Goal: Transaction & Acquisition: Obtain resource

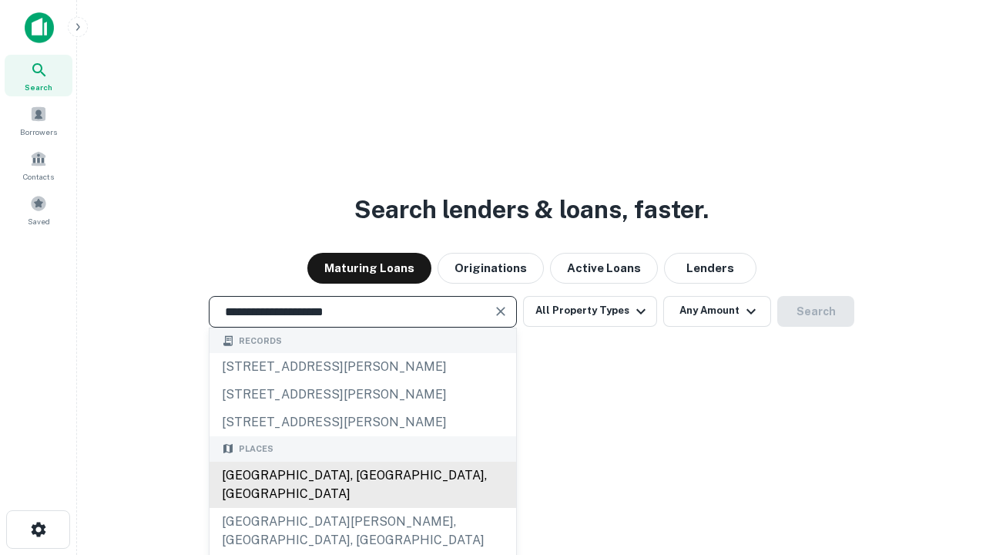
click at [362, 508] on div "[GEOGRAPHIC_DATA], [GEOGRAPHIC_DATA], [GEOGRAPHIC_DATA]" at bounding box center [363, 484] width 307 height 46
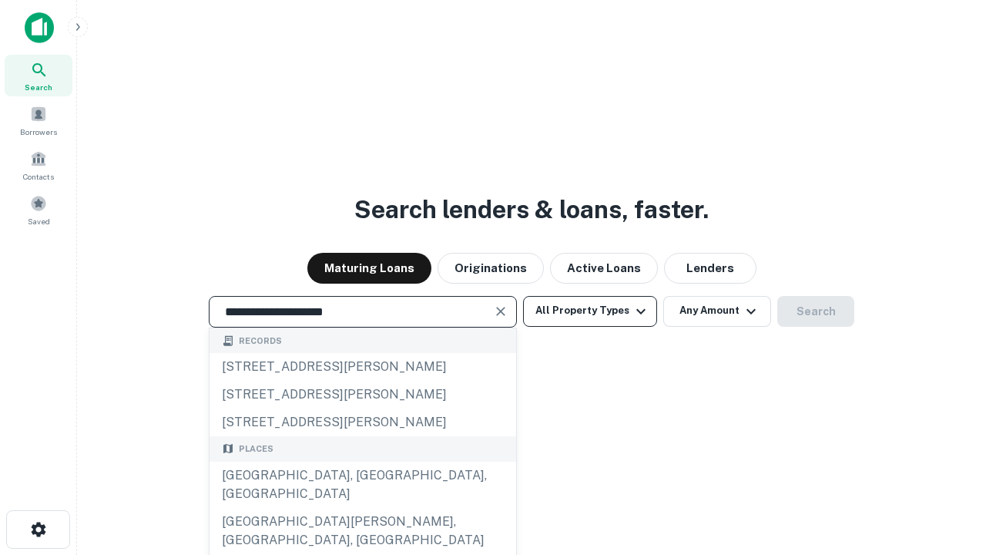
type input "**********"
click at [590, 310] on button "All Property Types" at bounding box center [590, 311] width 134 height 31
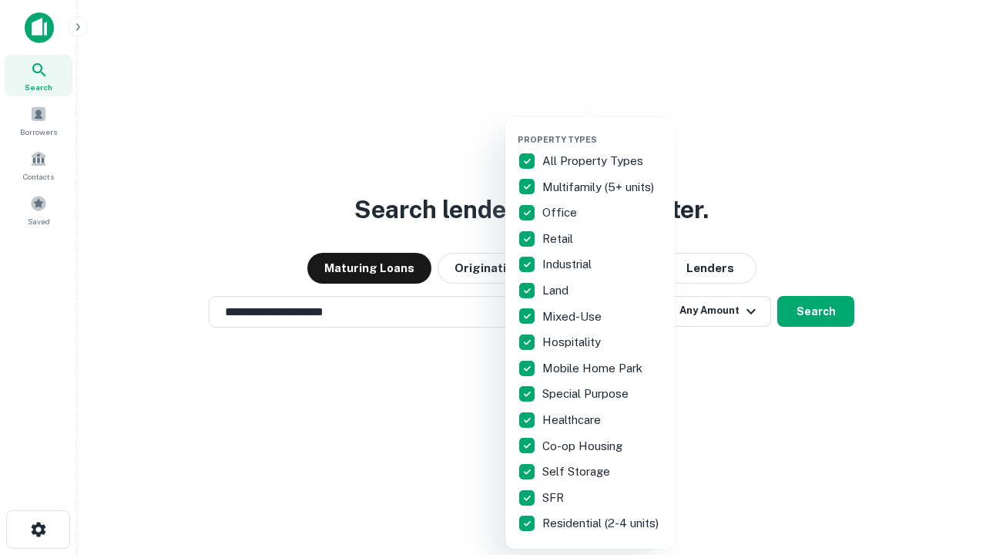
click at [602, 129] on button "button" at bounding box center [602, 129] width 169 height 1
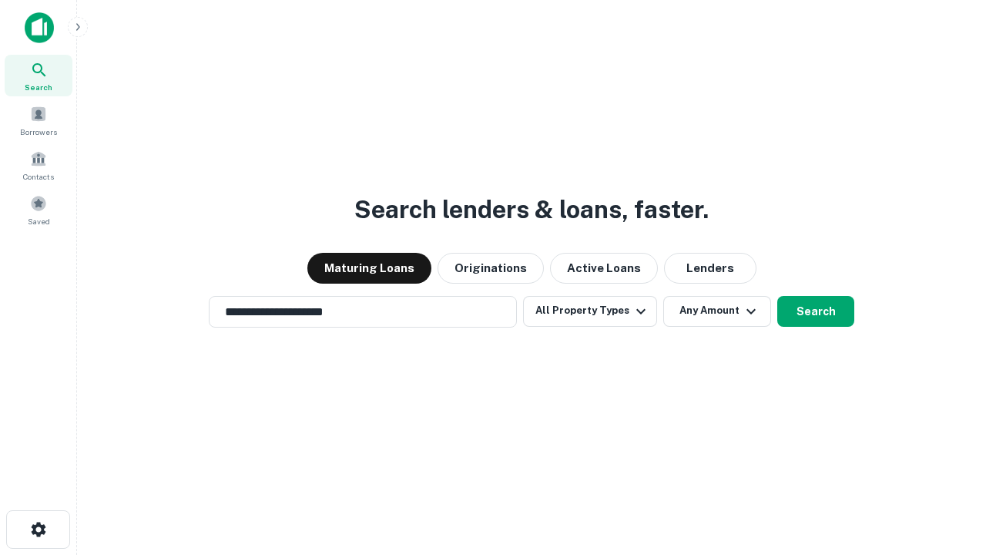
scroll to position [24, 0]
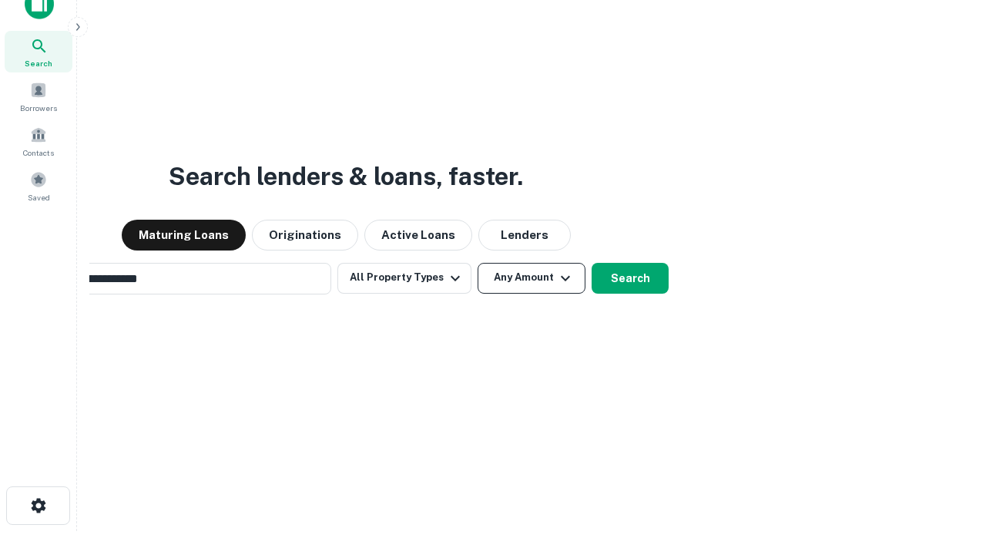
click at [478, 263] on button "Any Amount" at bounding box center [532, 278] width 108 height 31
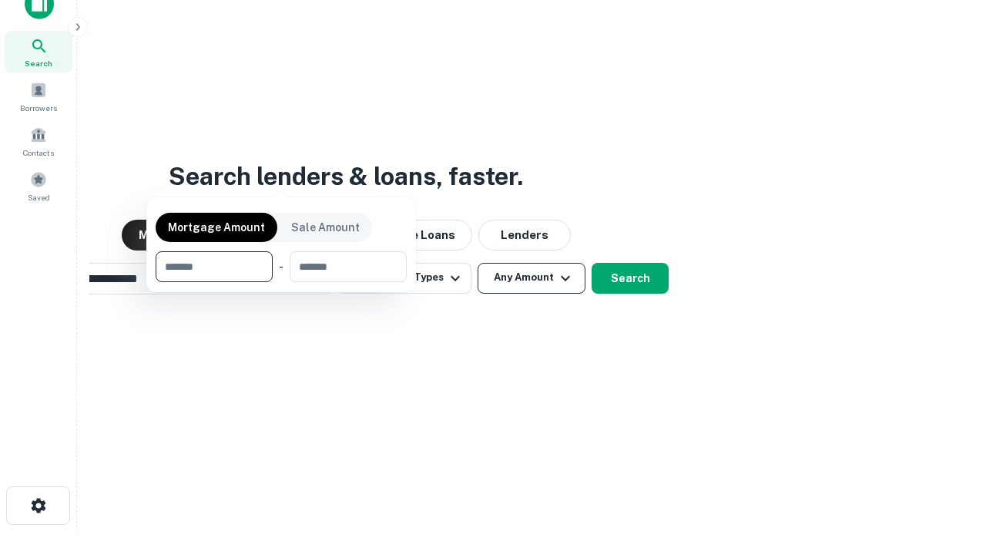
scroll to position [25, 0]
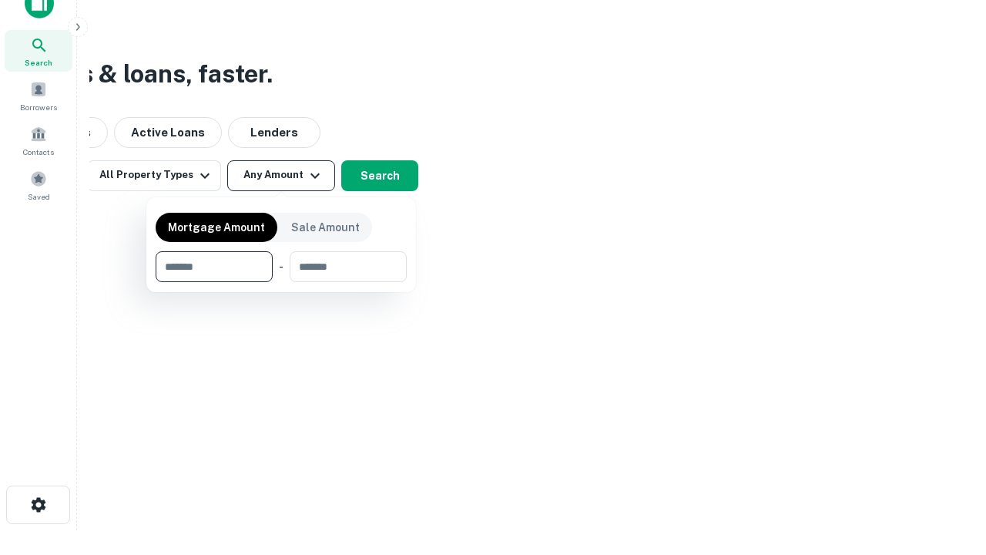
type input "*******"
click at [281, 282] on button "button" at bounding box center [281, 282] width 251 height 1
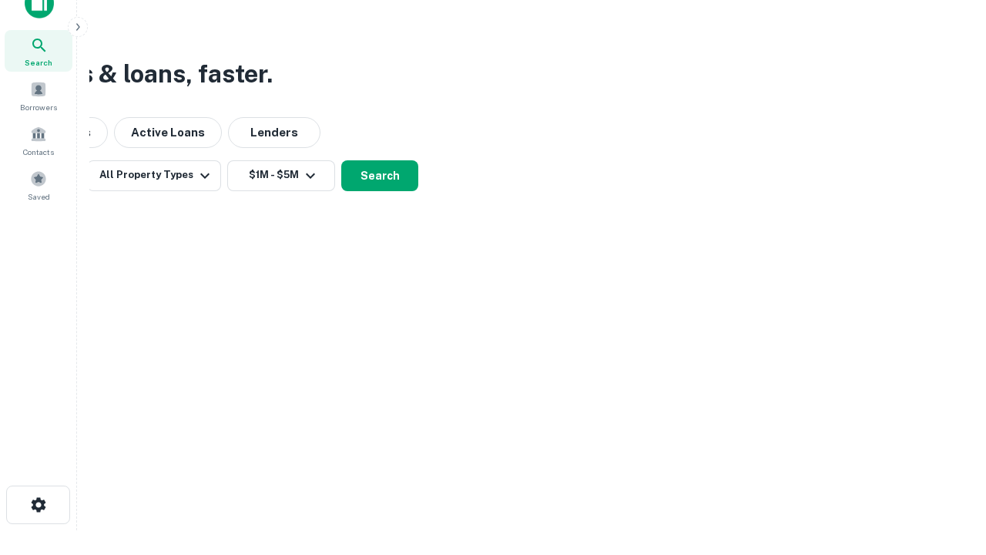
scroll to position [9, 284]
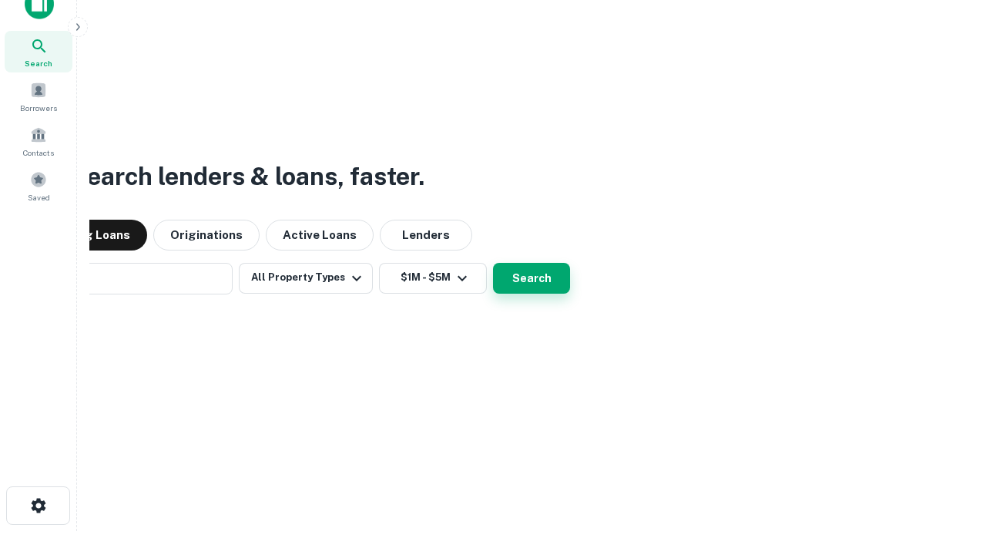
click at [493, 263] on button "Search" at bounding box center [531, 278] width 77 height 31
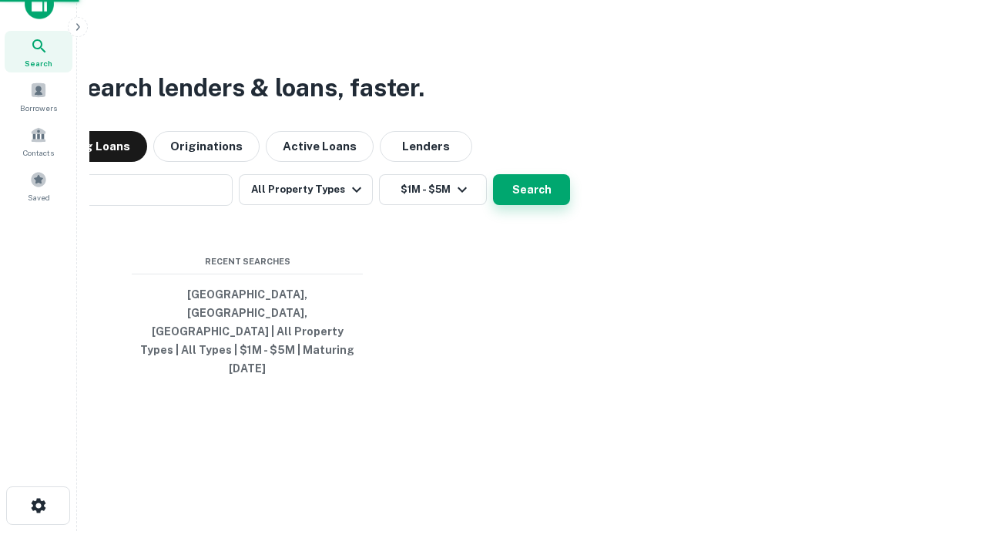
scroll to position [41, 436]
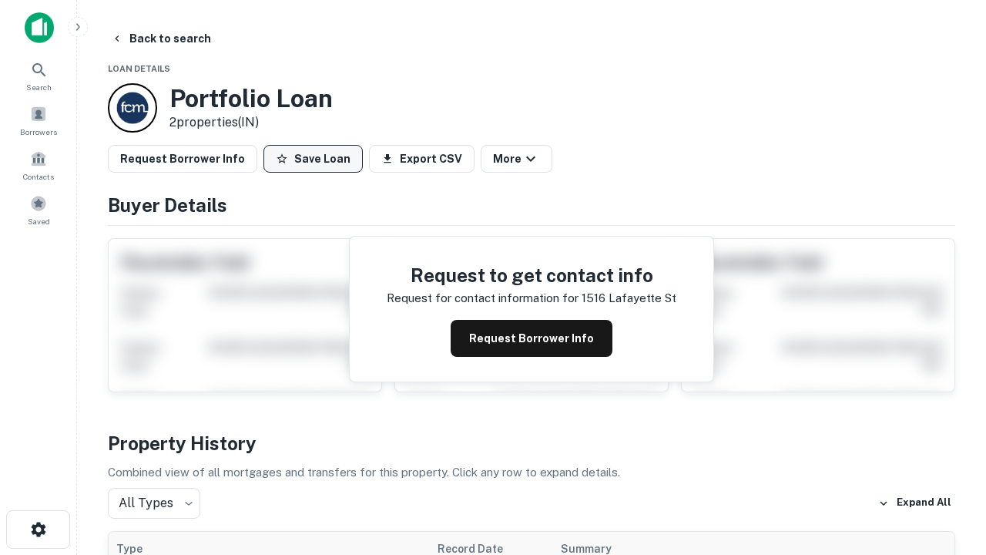
click at [313, 159] on button "Save Loan" at bounding box center [312, 159] width 99 height 28
click at [317, 159] on button "Loan Saved" at bounding box center [316, 159] width 106 height 28
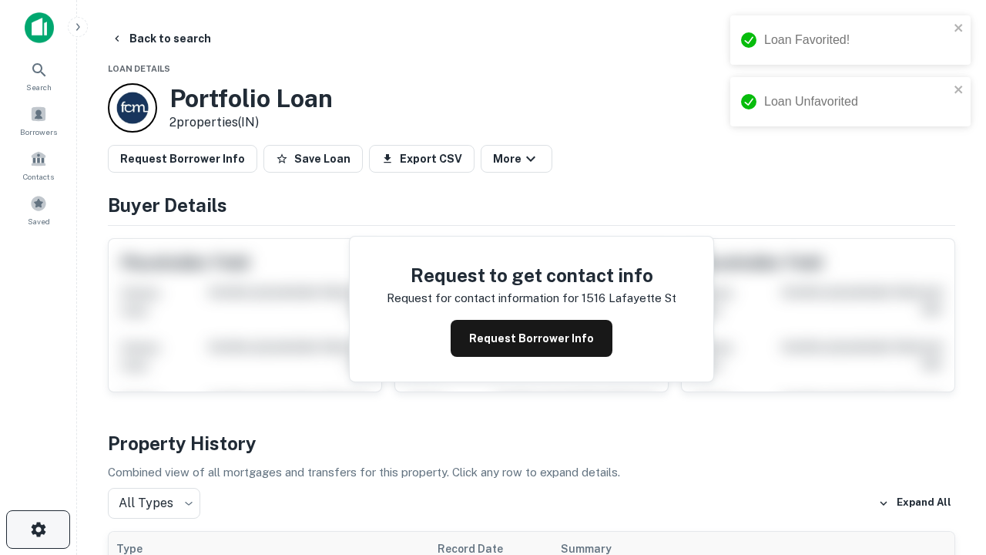
click at [38, 529] on icon "button" at bounding box center [38, 529] width 18 height 18
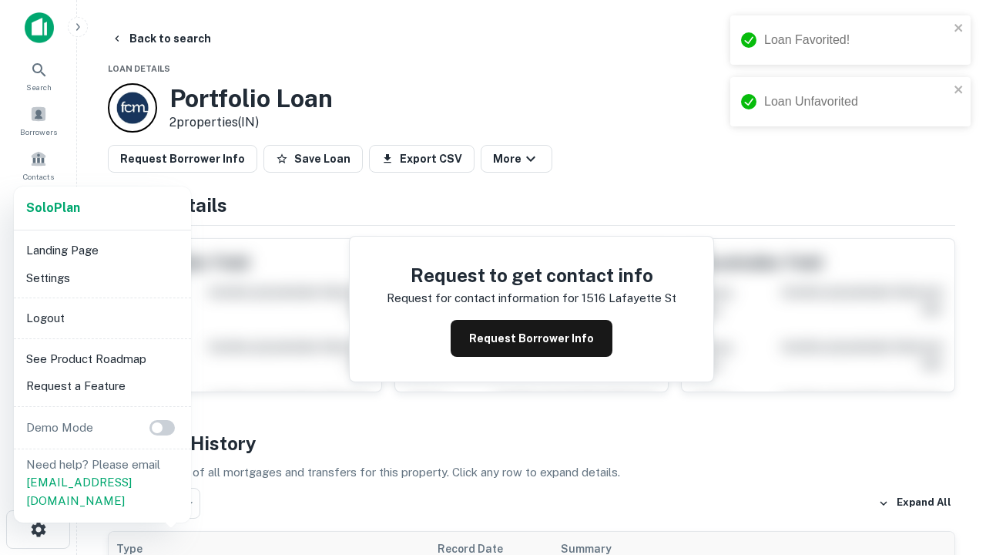
click at [102, 317] on li "Logout" at bounding box center [102, 318] width 165 height 28
